Goal: Use online tool/utility: Utilize a website feature to perform a specific function

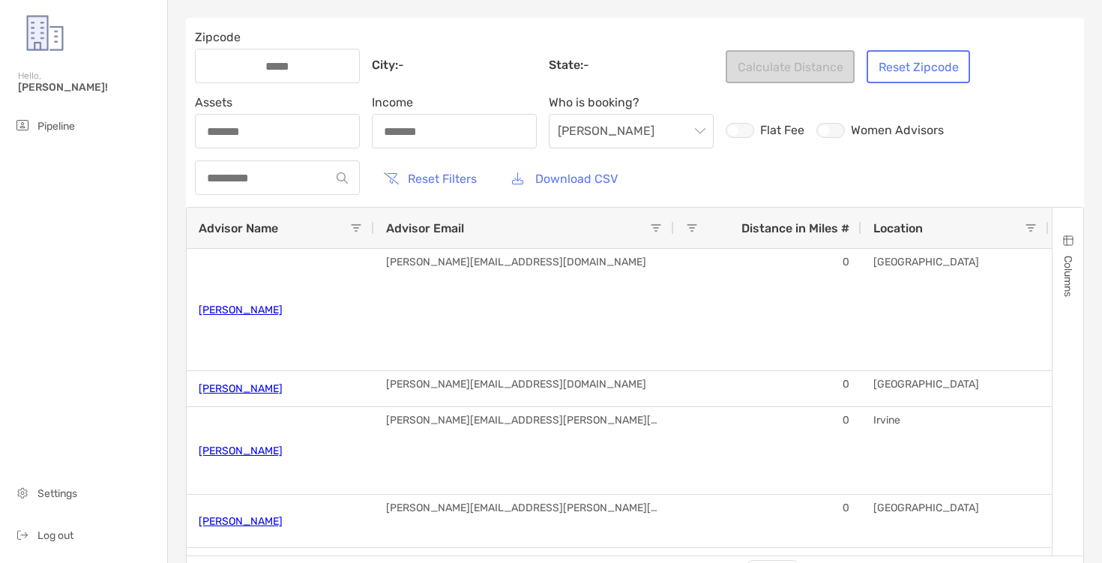
click at [265, 73] on div at bounding box center [277, 66] width 165 height 34
click at [265, 73] on input "Zipcode" at bounding box center [277, 66] width 120 height 13
click at [267, 67] on input "Zipcode" at bounding box center [277, 66] width 120 height 13
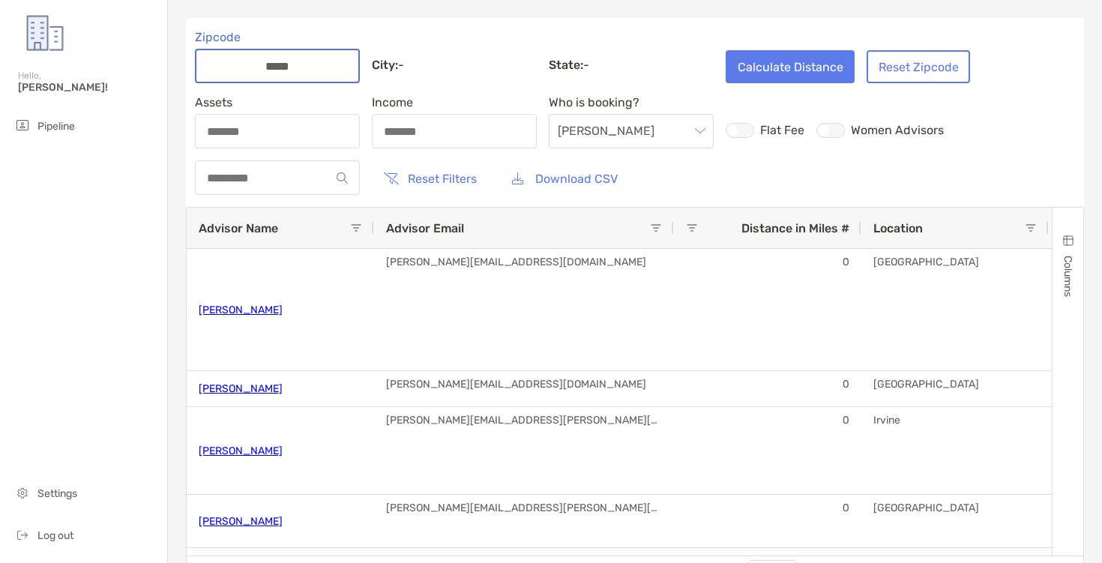
type input "*****"
click at [765, 64] on button "Calculate Distance" at bounding box center [790, 66] width 129 height 33
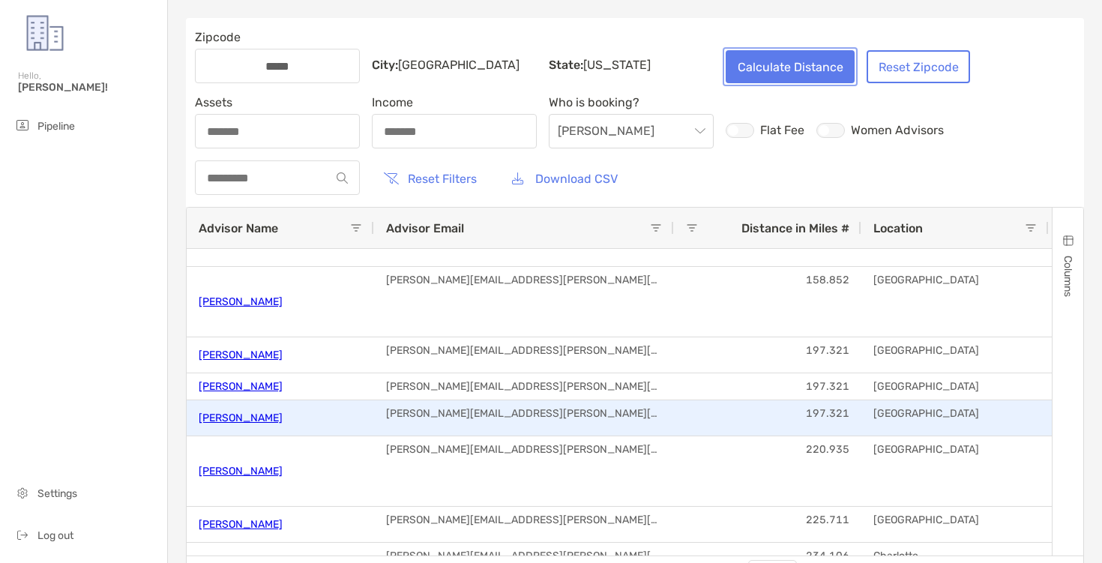
scroll to position [473, 0]
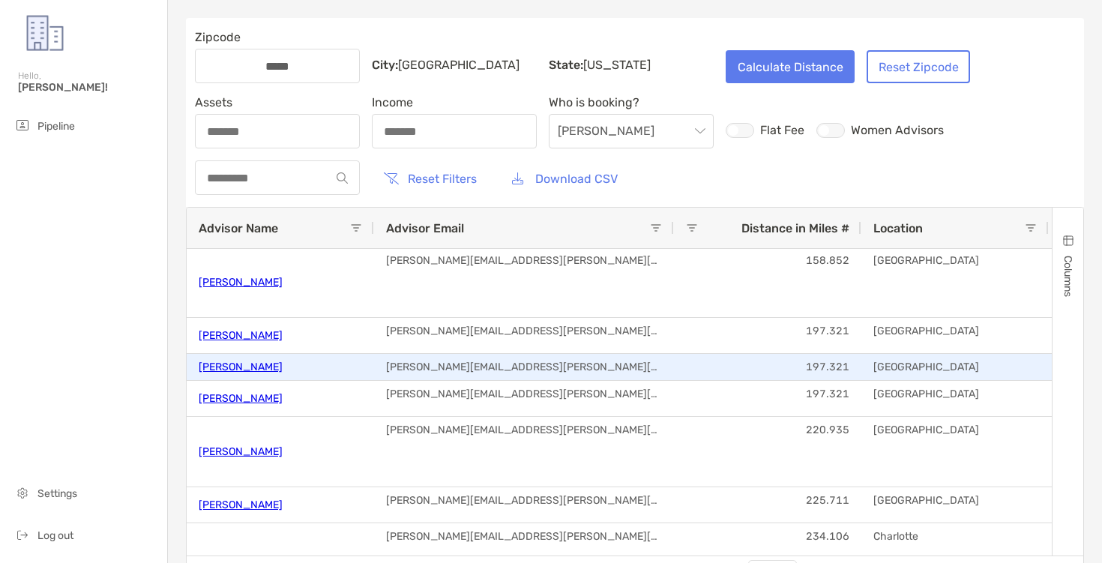
click at [244, 370] on link "[PERSON_NAME]" at bounding box center [241, 367] width 84 height 25
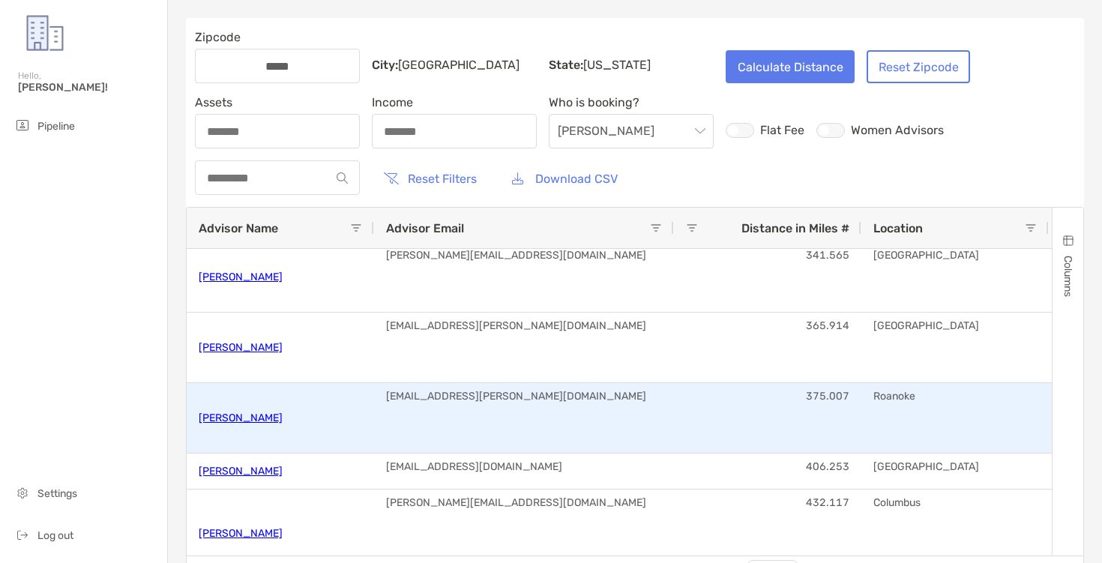
scroll to position [0, 0]
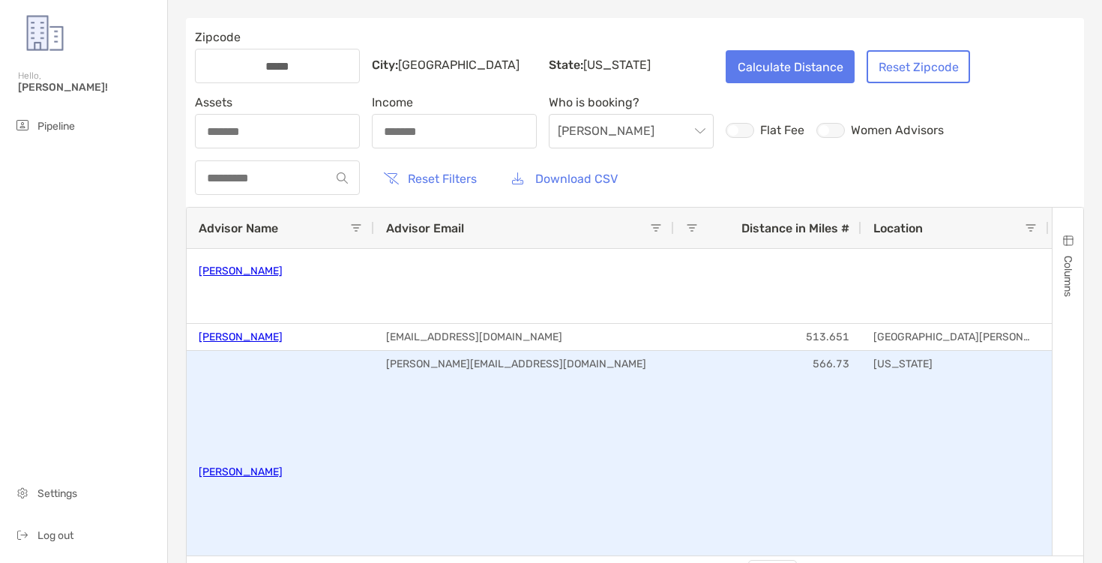
click at [228, 465] on link "[PERSON_NAME]" at bounding box center [241, 472] width 84 height 25
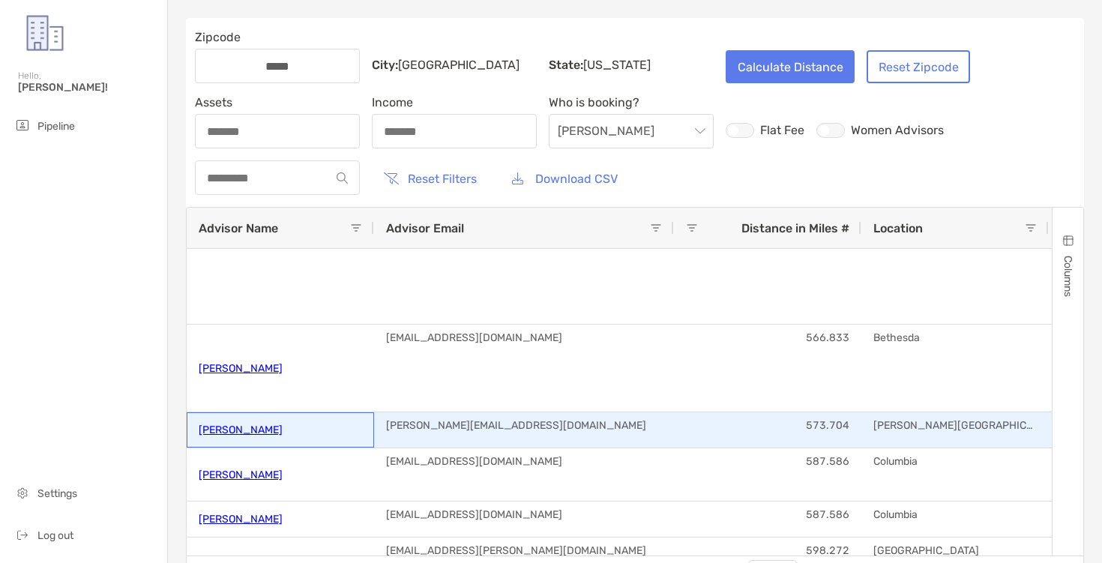
click at [262, 424] on link "[PERSON_NAME]" at bounding box center [241, 430] width 84 height 25
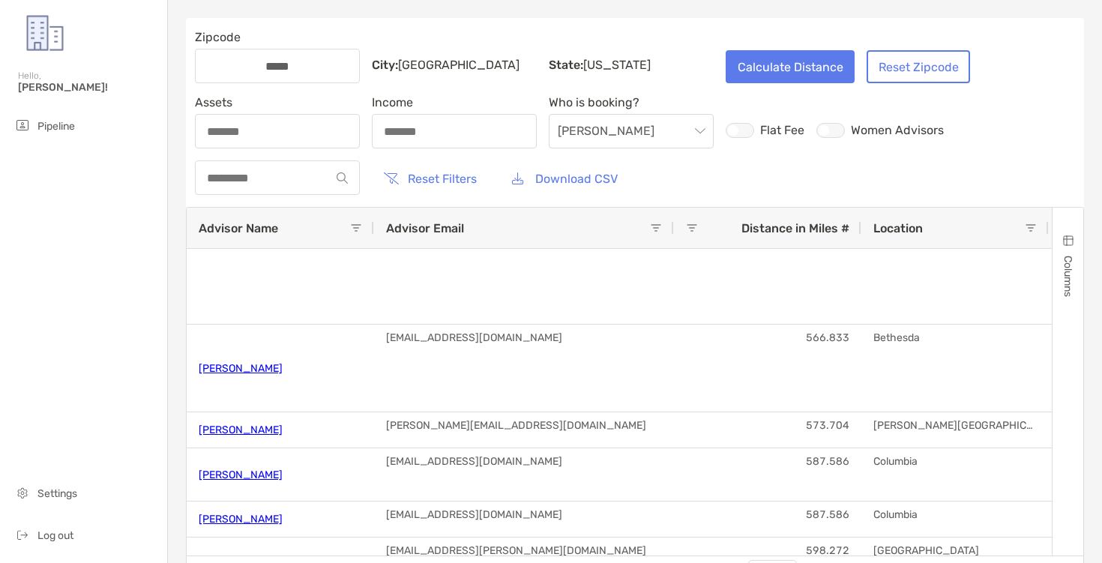
click at [837, 117] on div "Assets Income Who is booking? Brendan Flat Fee Women Advisors" at bounding box center [569, 121] width 749 height 53
click at [837, 124] on div at bounding box center [831, 130] width 28 height 15
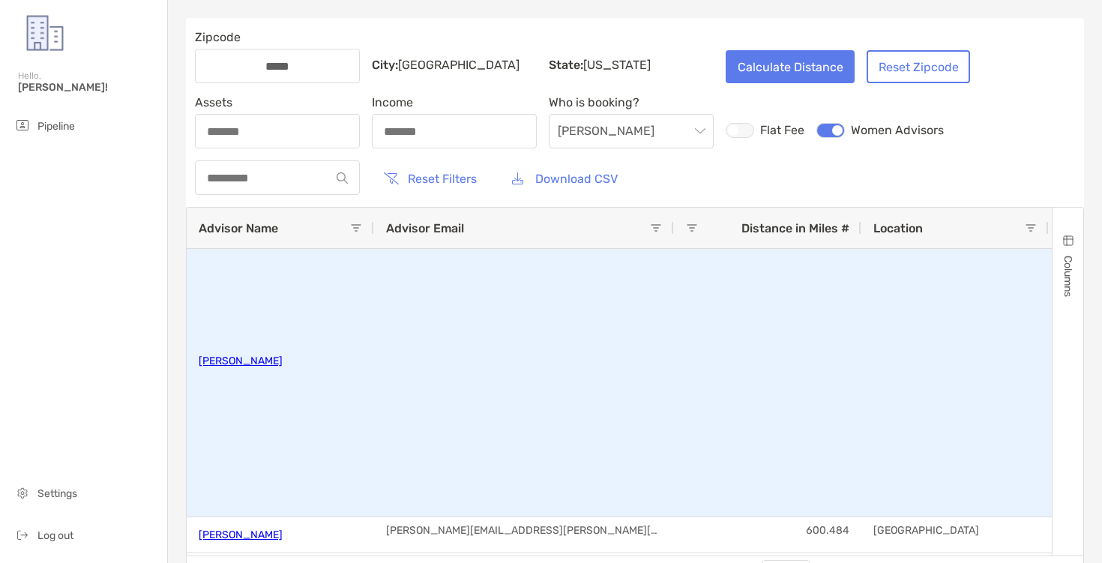
scroll to position [221, 0]
click at [254, 364] on link "[PERSON_NAME]" at bounding box center [241, 360] width 84 height 25
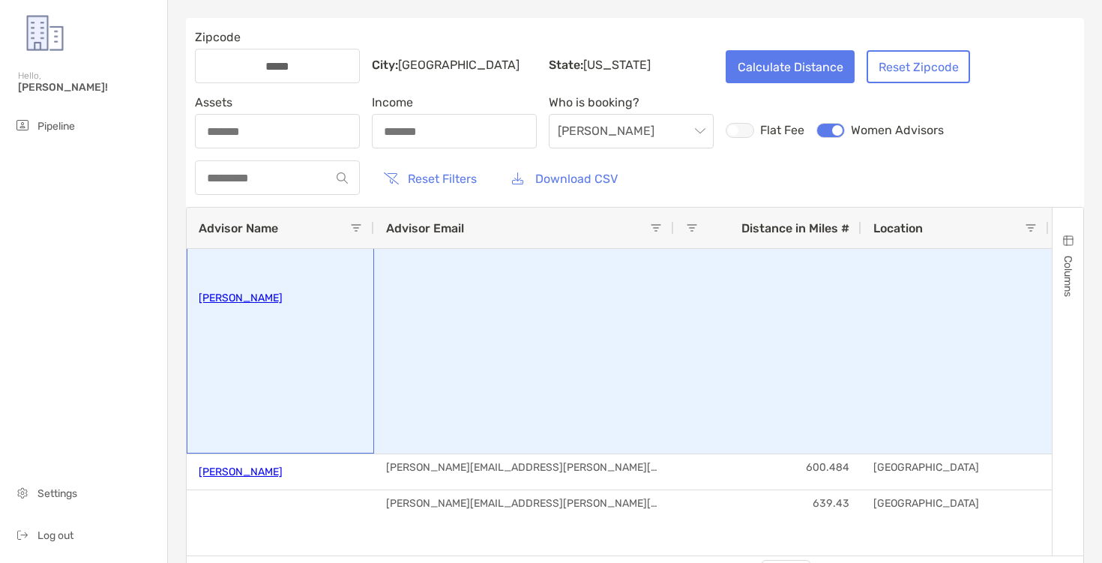
scroll to position [415, 0]
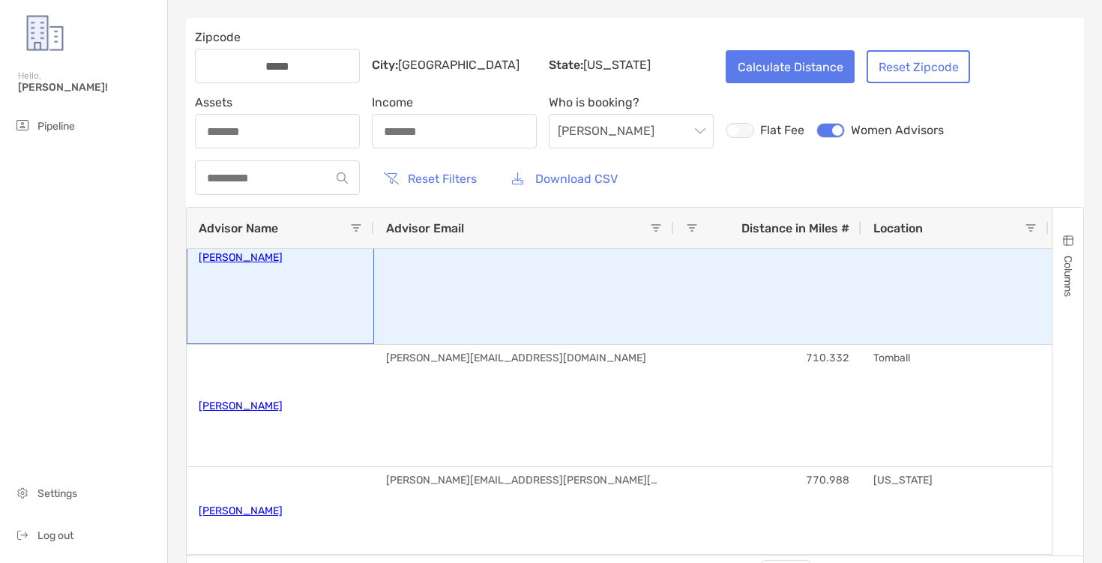
click at [261, 254] on link "[PERSON_NAME]" at bounding box center [241, 257] width 84 height 25
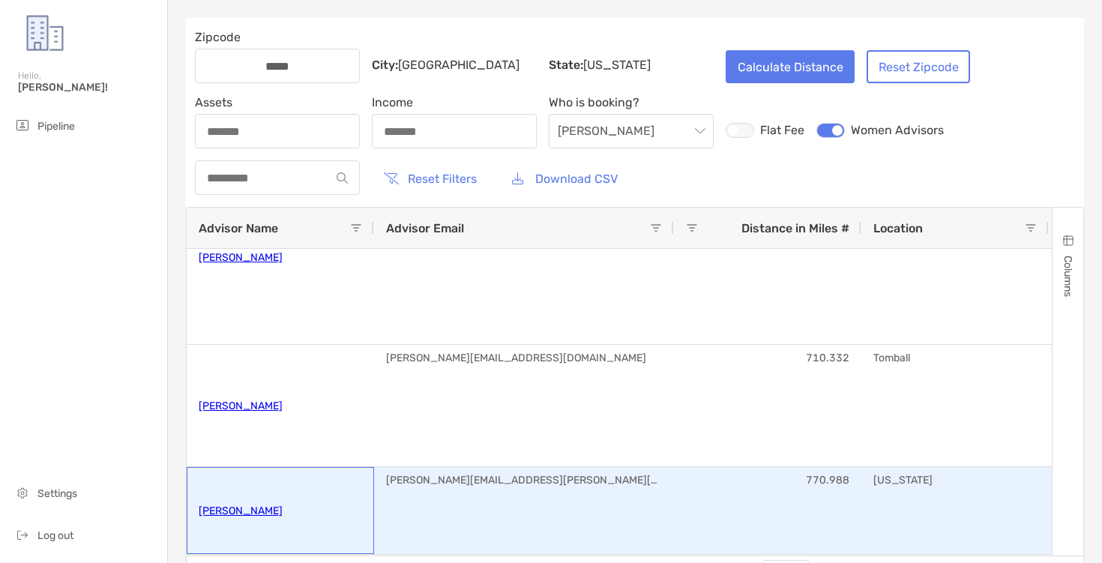
click at [262, 520] on link "[PERSON_NAME]" at bounding box center [241, 511] width 84 height 25
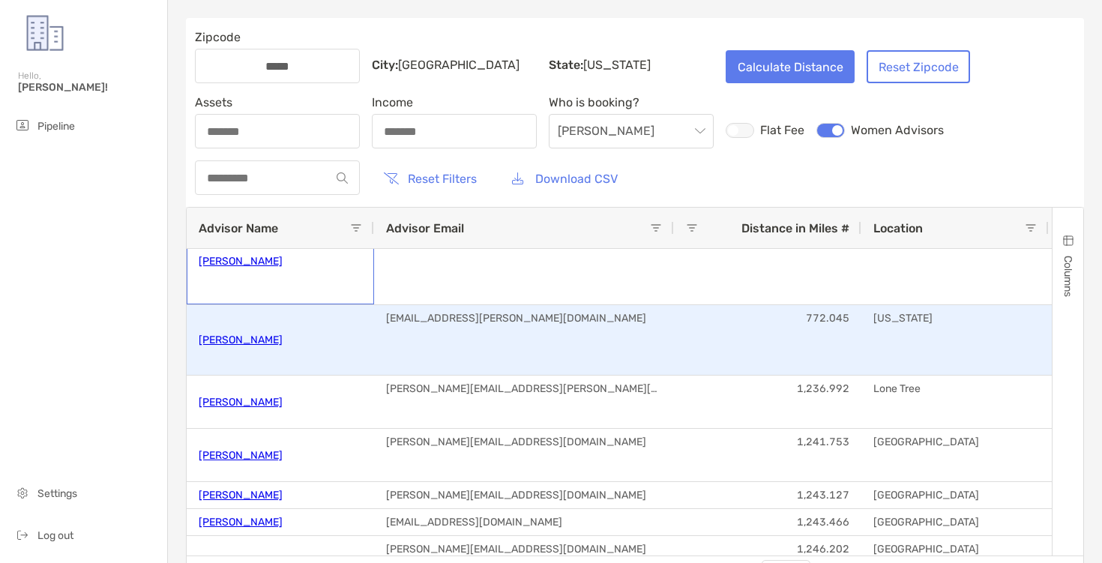
scroll to position [862, 0]
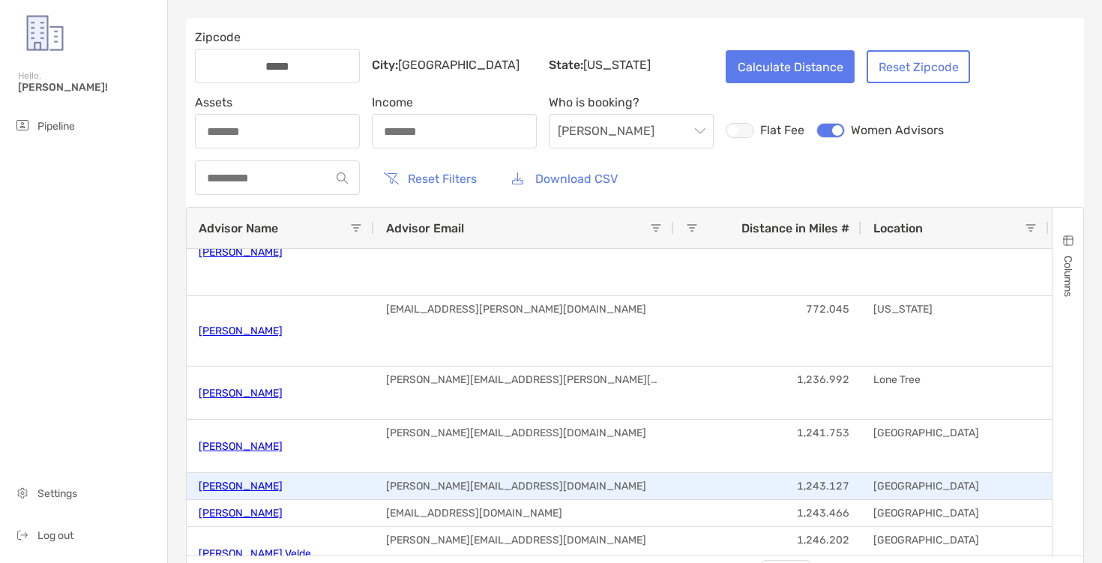
click at [253, 484] on link "[PERSON_NAME]" at bounding box center [241, 486] width 84 height 25
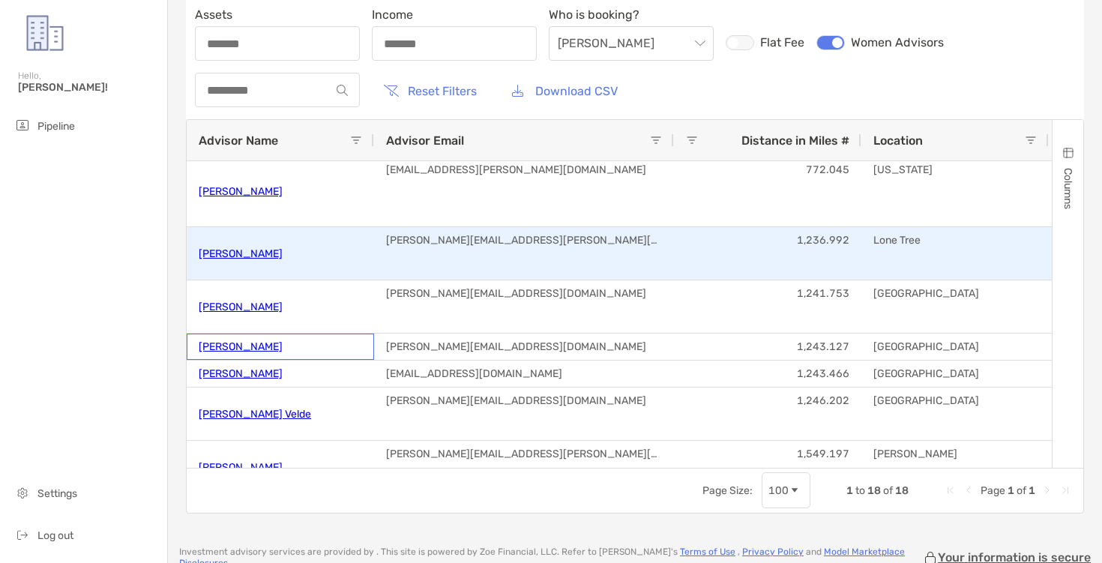
scroll to position [984, 0]
